Goal: Information Seeking & Learning: Learn about a topic

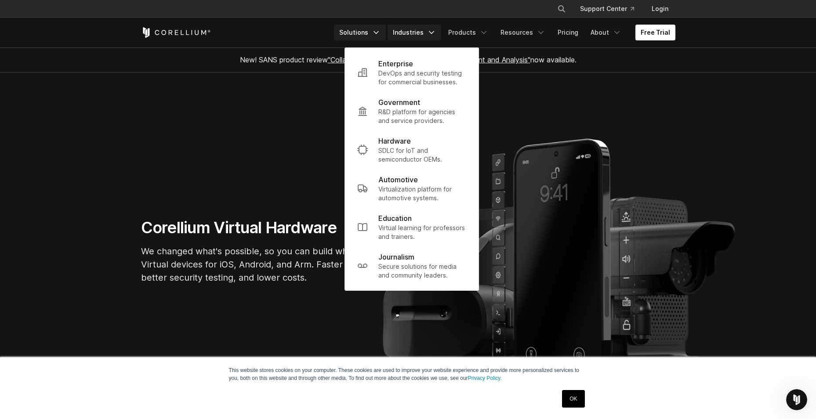
click at [355, 31] on link "Solutions" at bounding box center [360, 33] width 52 height 16
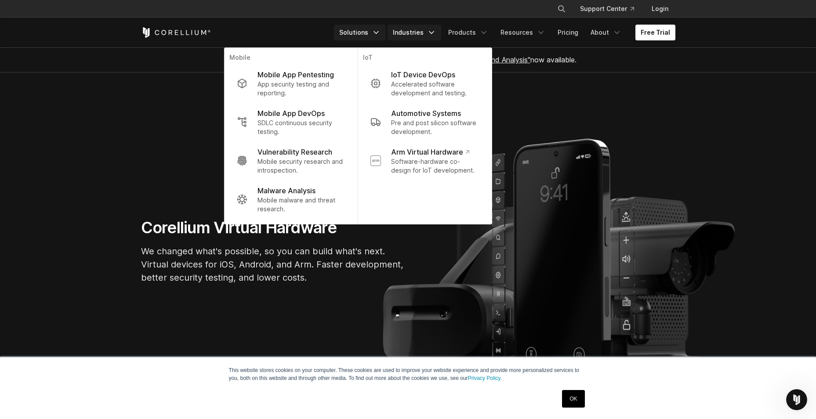
click at [427, 28] on link "Industries" at bounding box center [414, 33] width 54 height 16
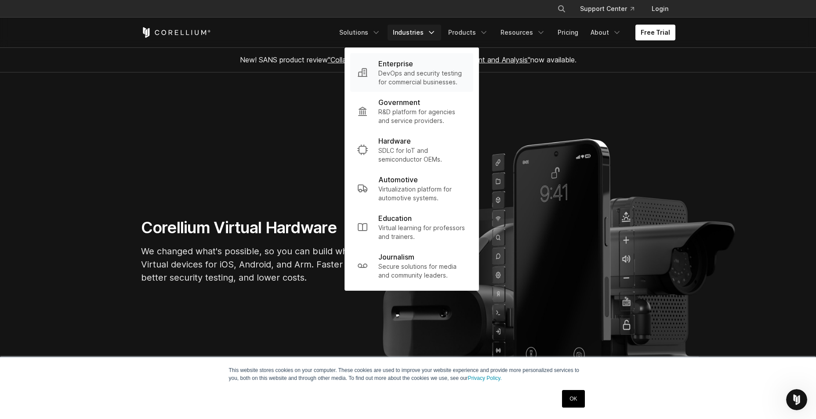
click at [416, 78] on p "DevOps and security testing for commercial businesses." at bounding box center [422, 78] width 88 height 18
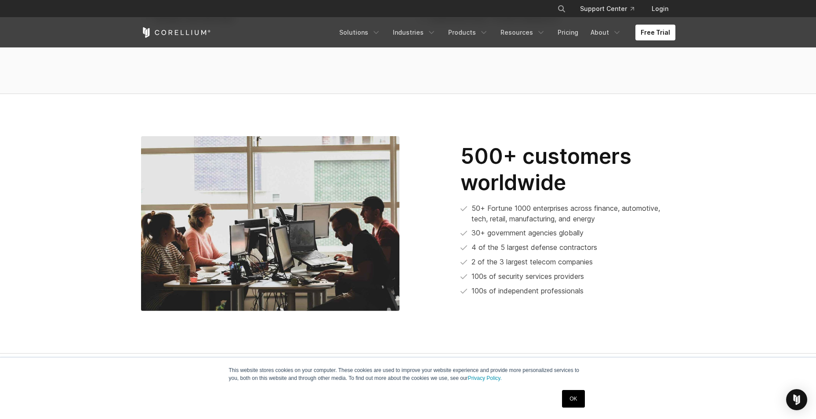
scroll to position [2241, 0]
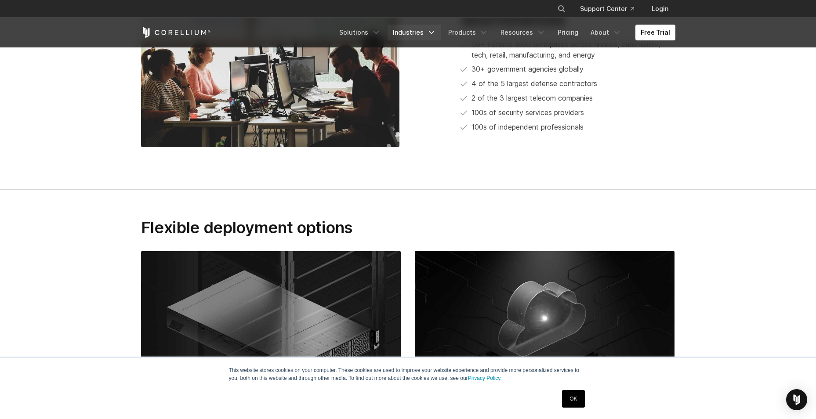
click at [435, 31] on icon "Navigation Menu" at bounding box center [431, 32] width 9 height 9
